Goal: Navigation & Orientation: Go to known website

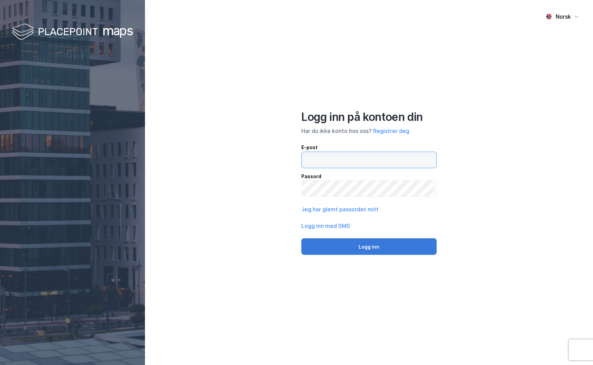
type input "[EMAIL_ADDRESS][DOMAIN_NAME]"
click at [361, 249] on button "Logg inn" at bounding box center [368, 246] width 135 height 17
